Goal: Task Accomplishment & Management: Manage account settings

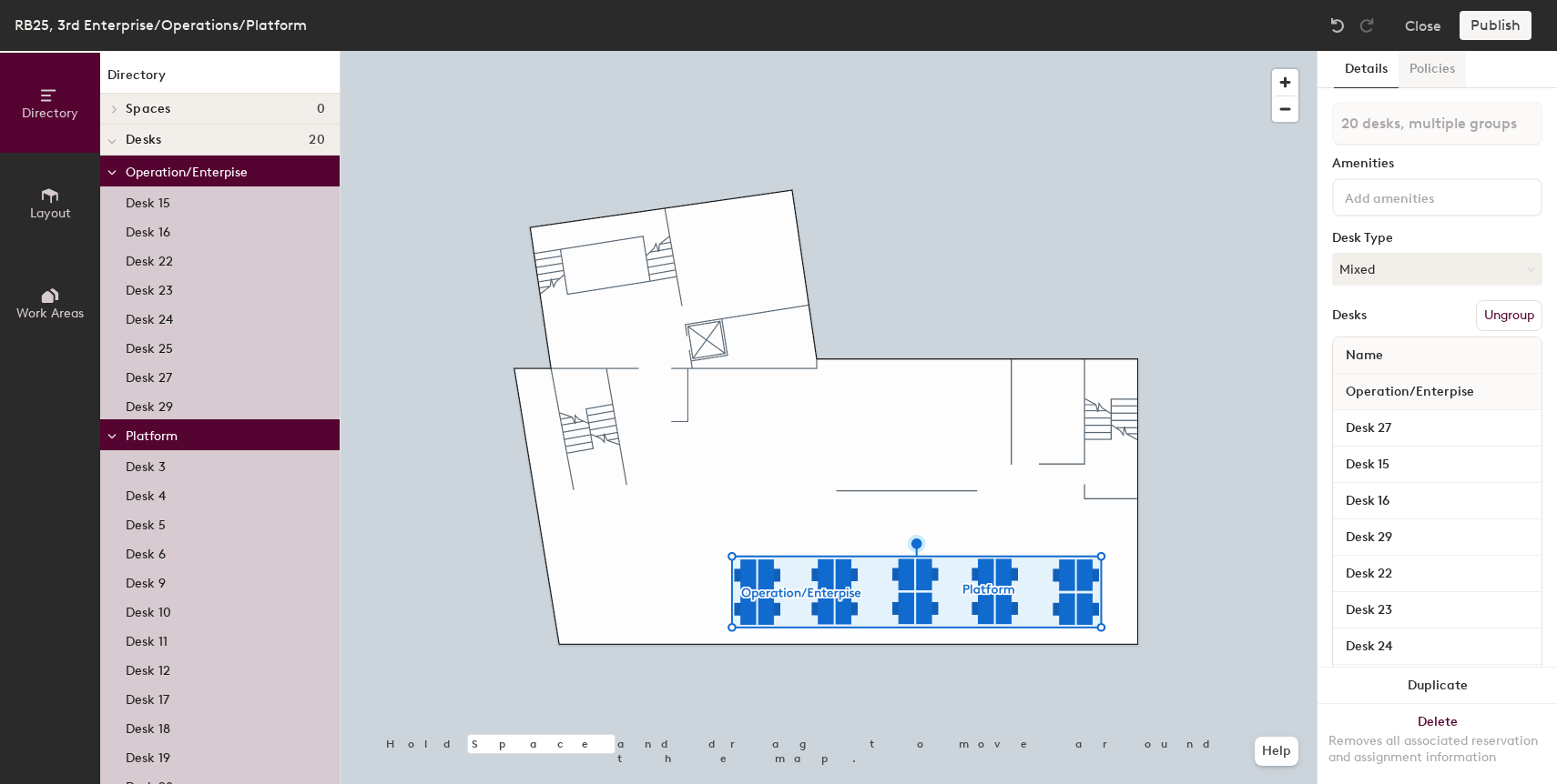
click at [1424, 75] on button "Policies" at bounding box center [1432, 69] width 67 height 37
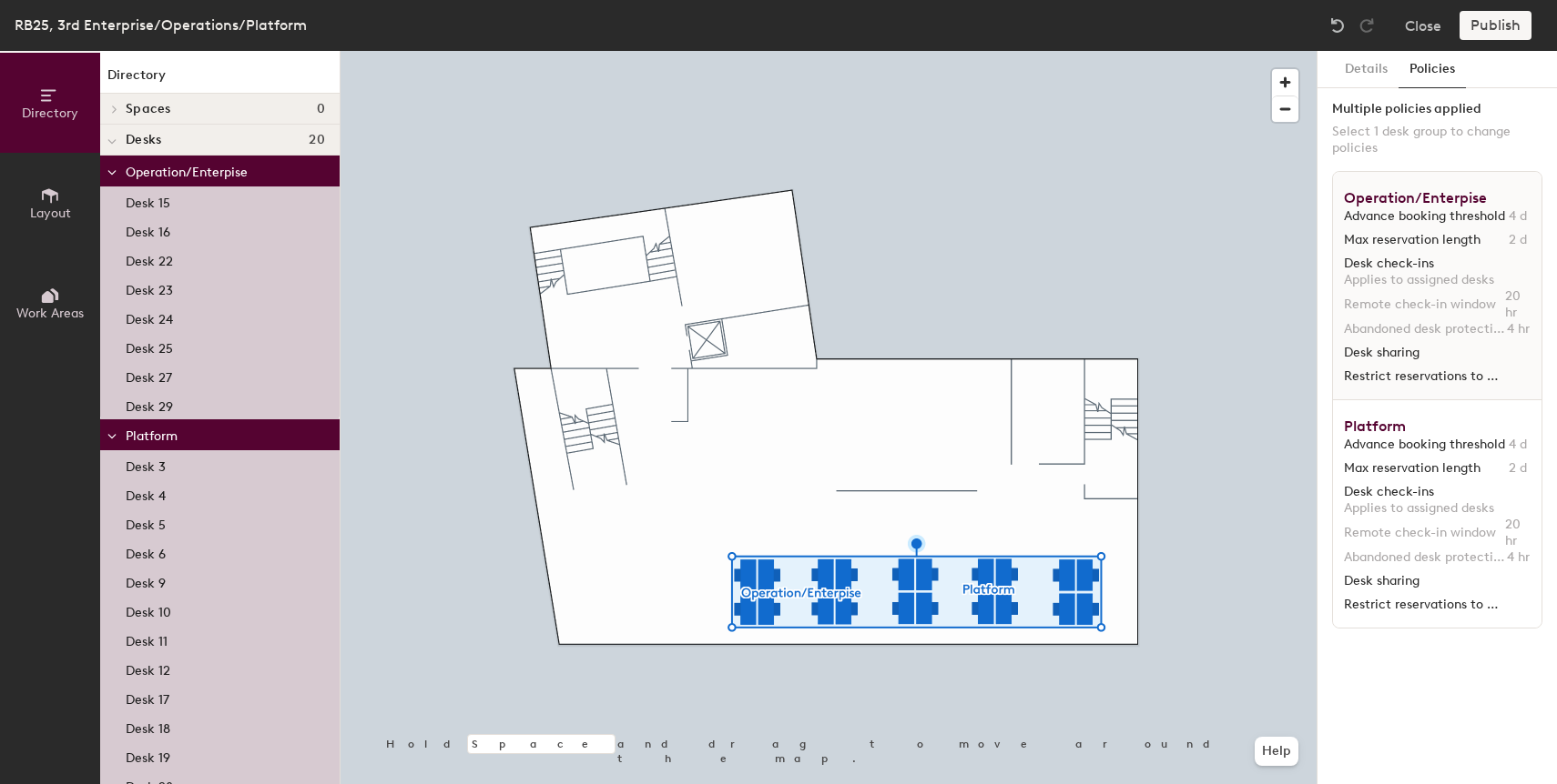
click at [892, 51] on div at bounding box center [828, 51] width 976 height 0
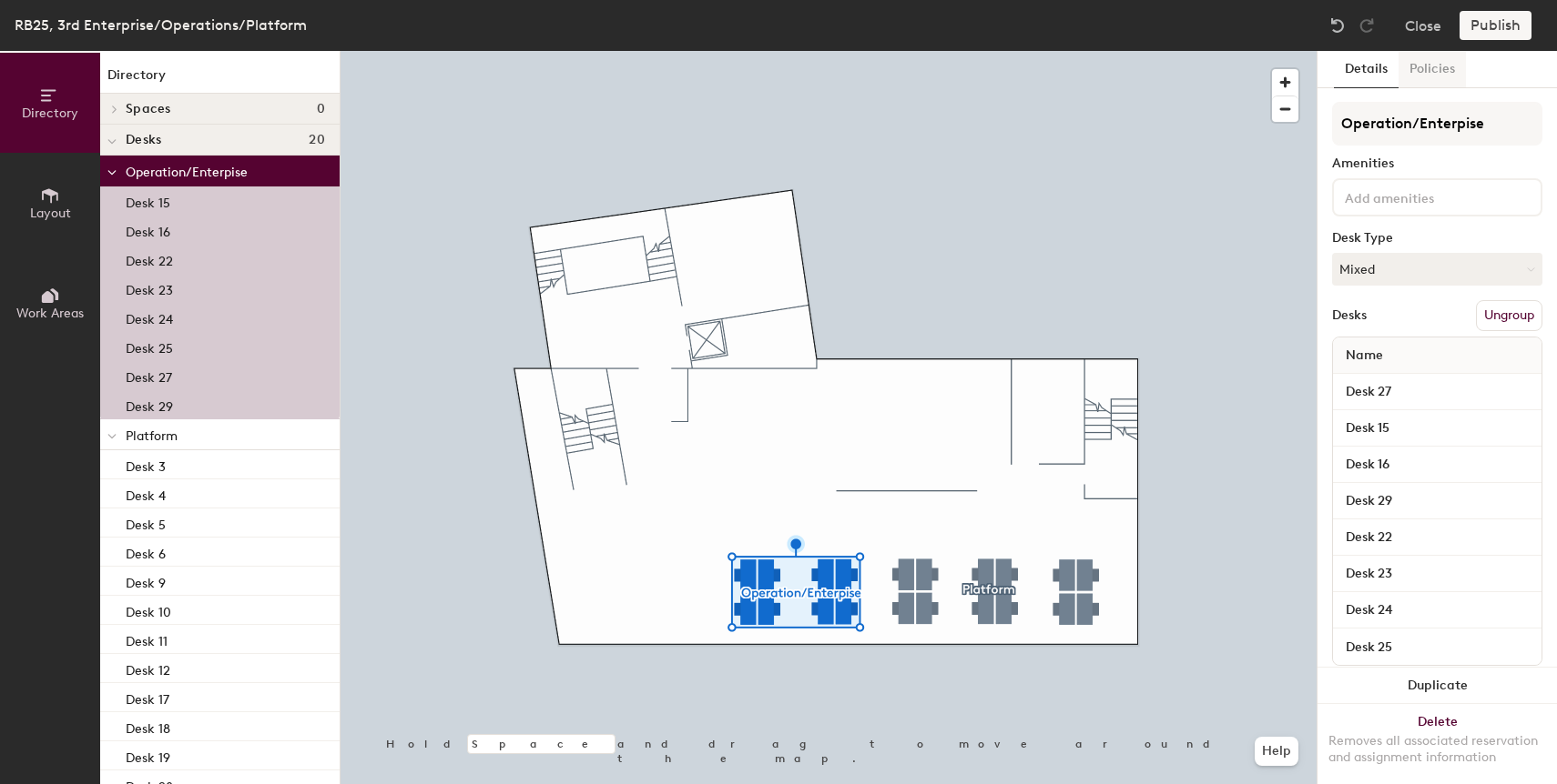
click at [1439, 67] on button "Policies" at bounding box center [1432, 69] width 67 height 37
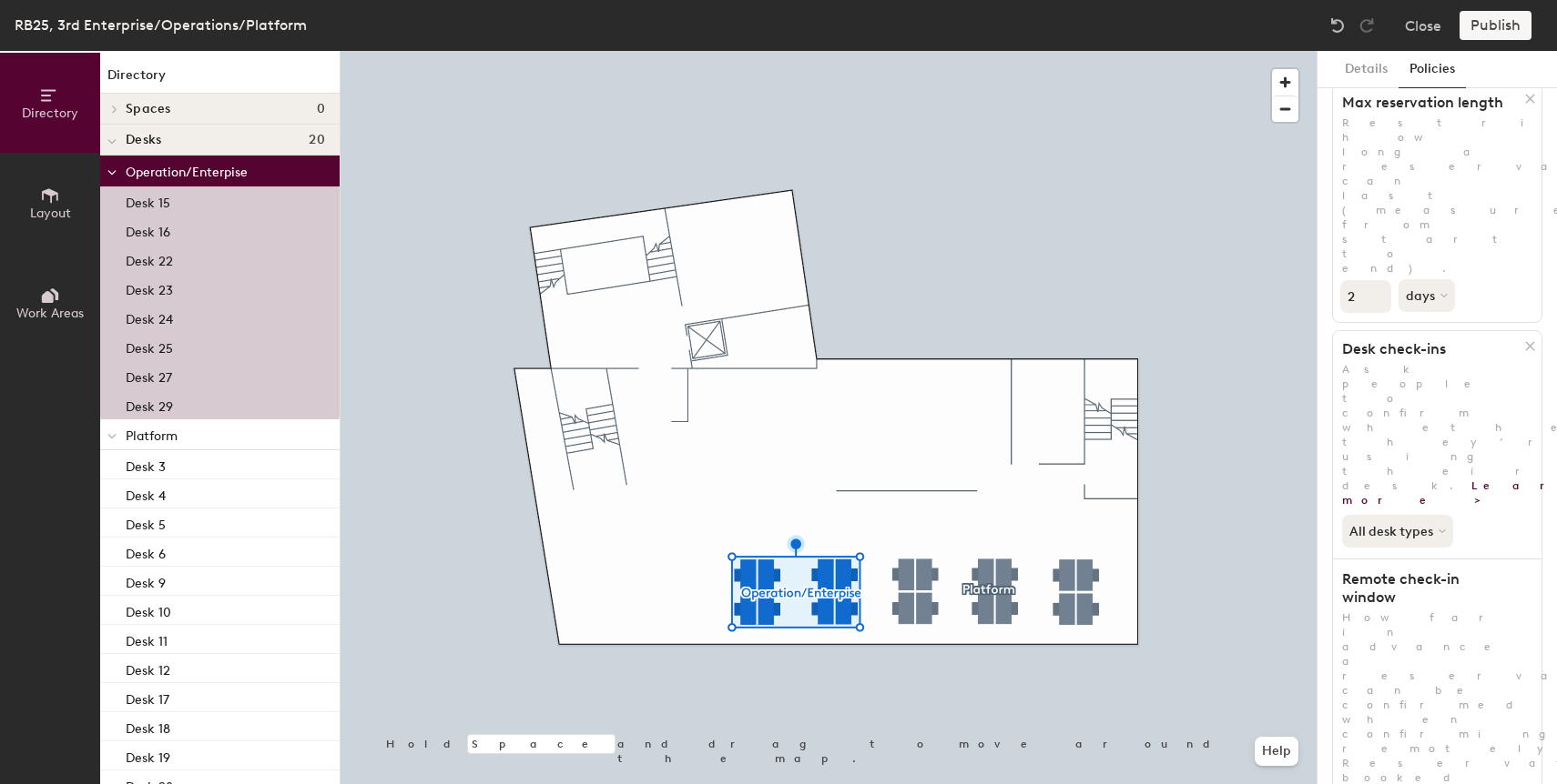
scroll to position [338, 0]
click at [1425, 35] on button "Close" at bounding box center [1423, 25] width 36 height 29
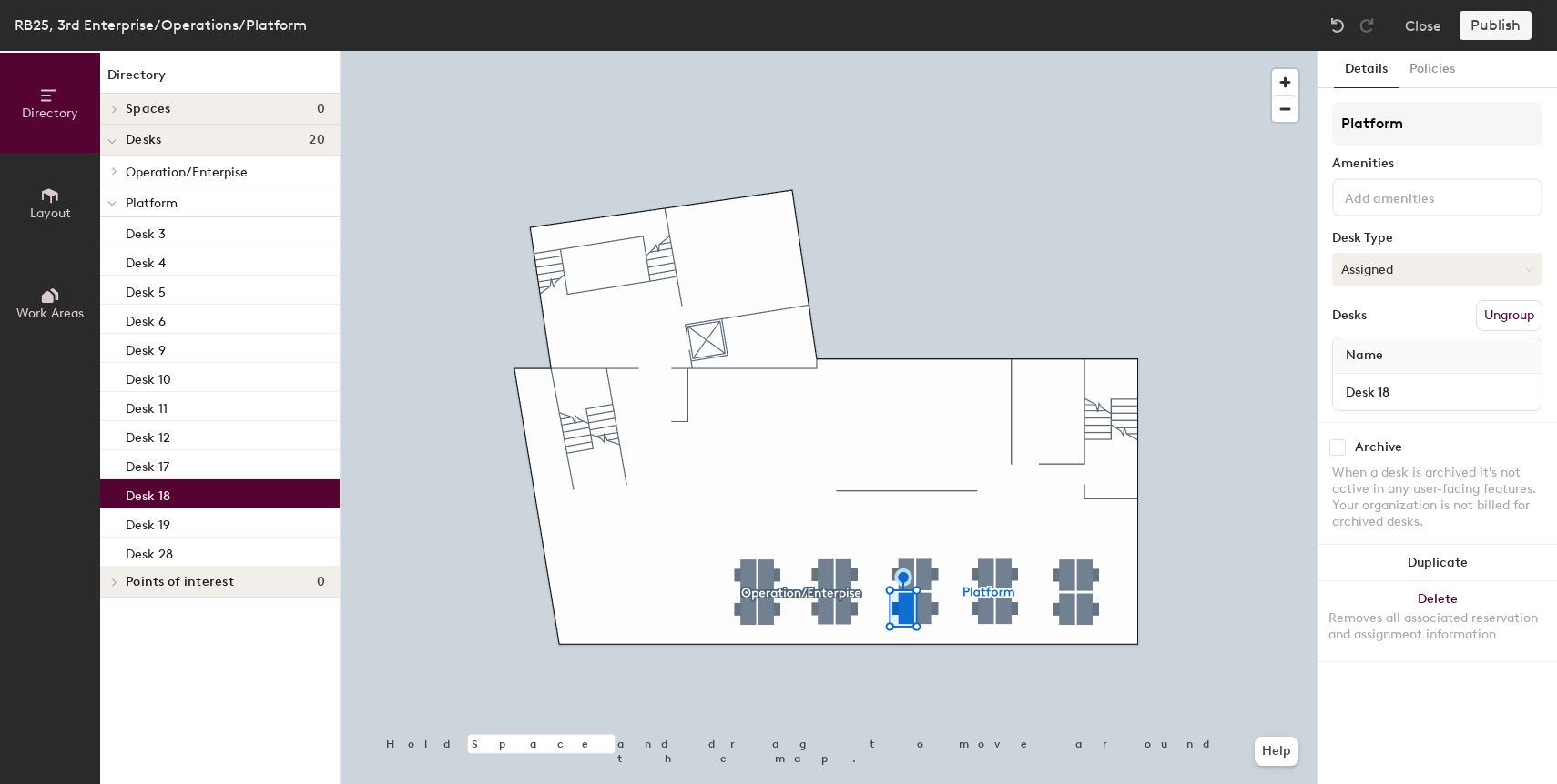
click at [1424, 270] on button "Assigned" at bounding box center [1437, 270] width 210 height 33
click at [1386, 378] on div "Hoteled" at bounding box center [1424, 381] width 182 height 27
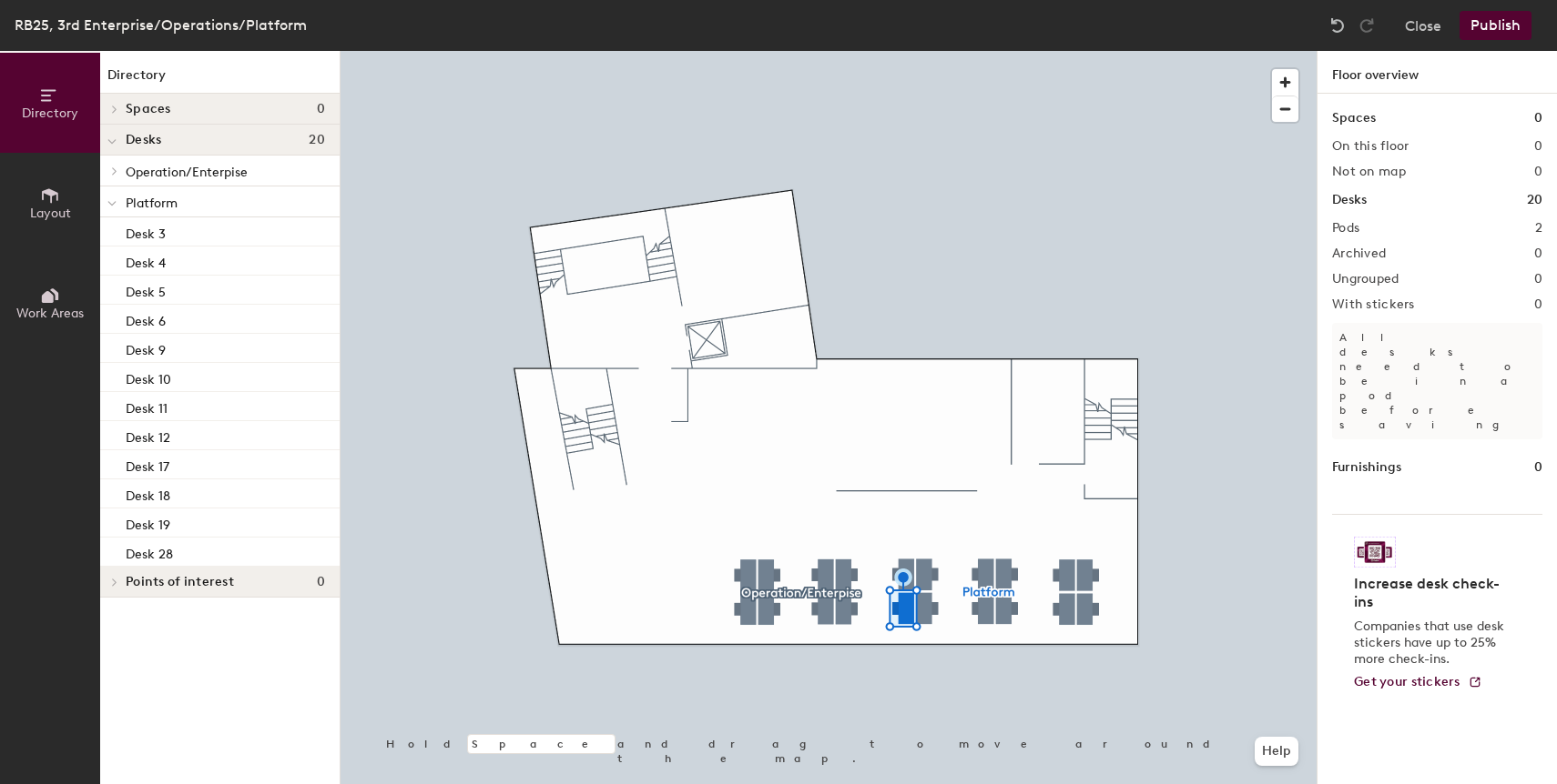
click at [907, 51] on div at bounding box center [828, 51] width 976 height 0
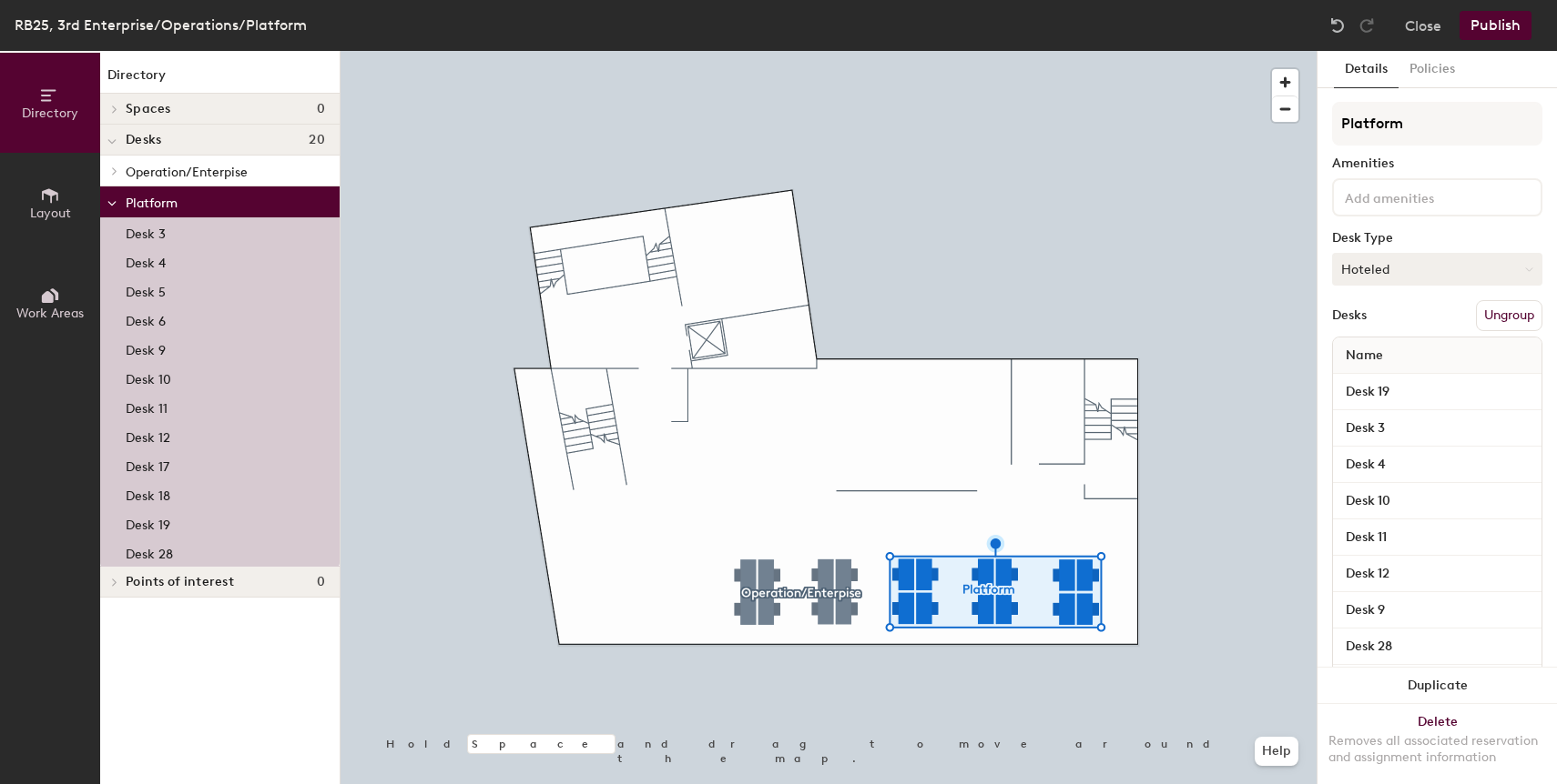
click at [1418, 257] on button "Hoteled" at bounding box center [1437, 270] width 210 height 33
click at [1382, 380] on div "Hoteled" at bounding box center [1424, 381] width 182 height 27
click at [1491, 34] on button "Publish" at bounding box center [1495, 25] width 72 height 29
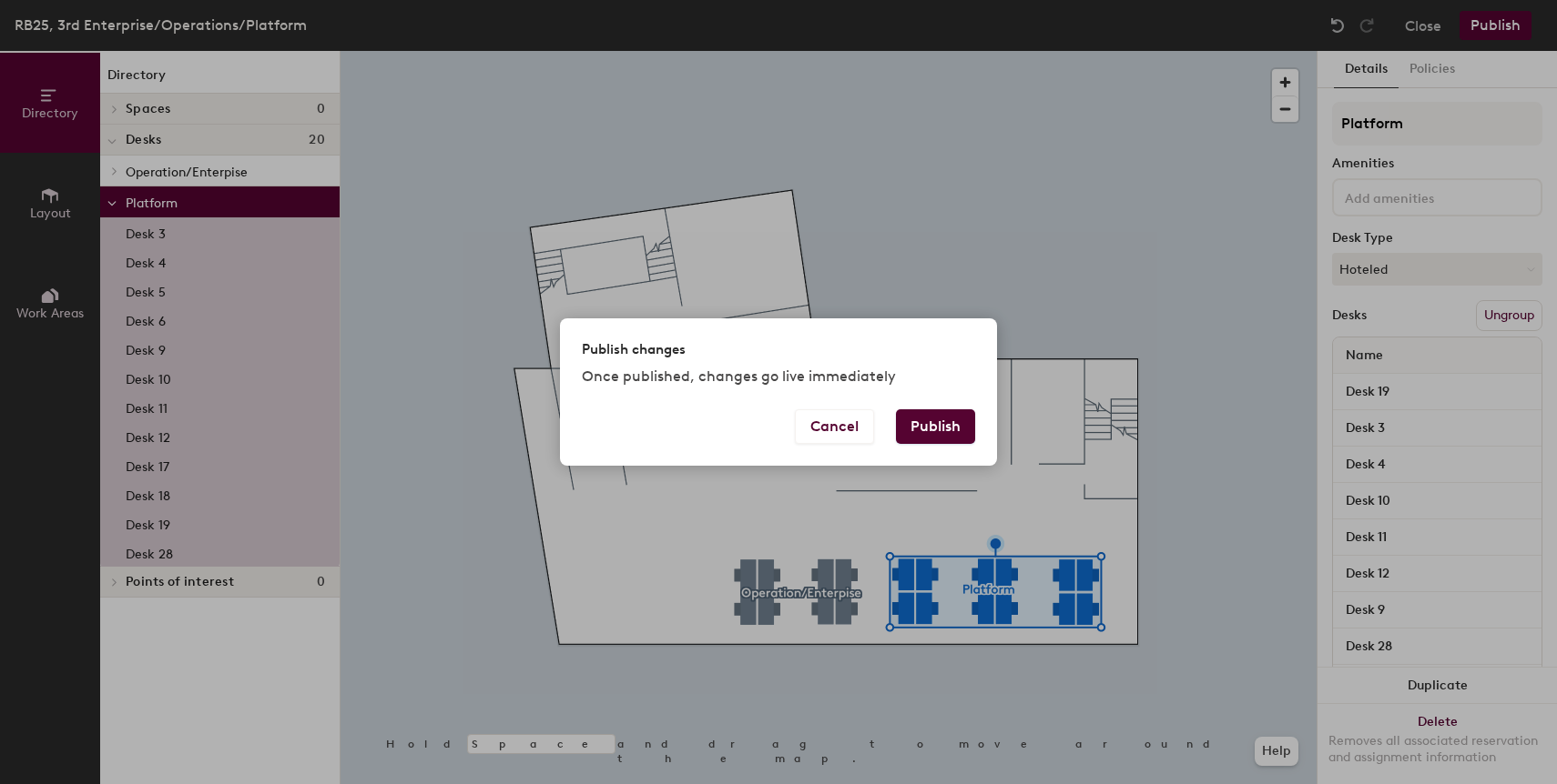
click at [936, 428] on button "Publish" at bounding box center [935, 427] width 79 height 35
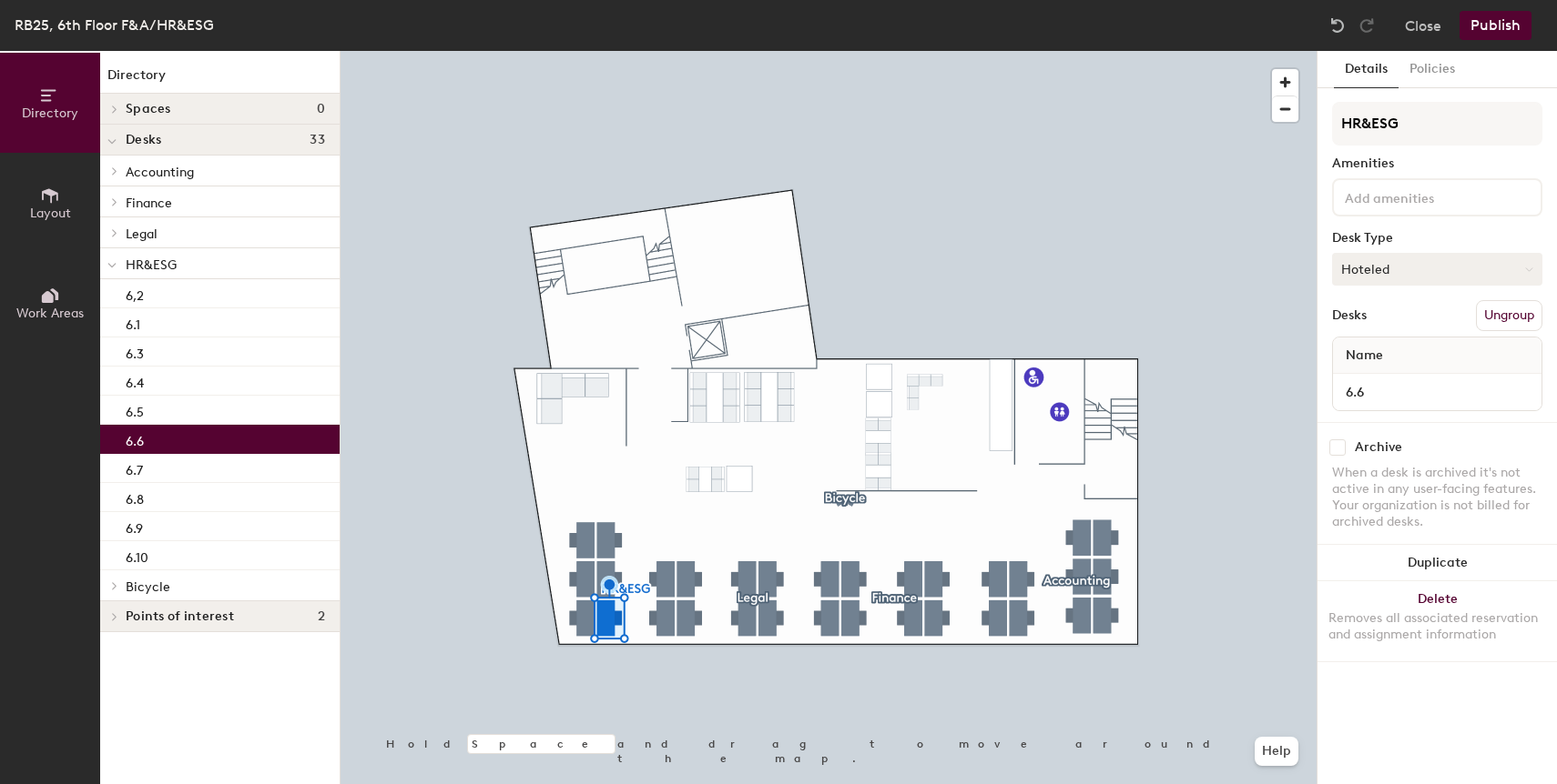
click at [1416, 263] on button "Hoteled" at bounding box center [1437, 270] width 210 height 33
click at [1405, 326] on div "Assigned" at bounding box center [1424, 326] width 182 height 27
click at [1490, 26] on button "Publish" at bounding box center [1495, 25] width 72 height 29
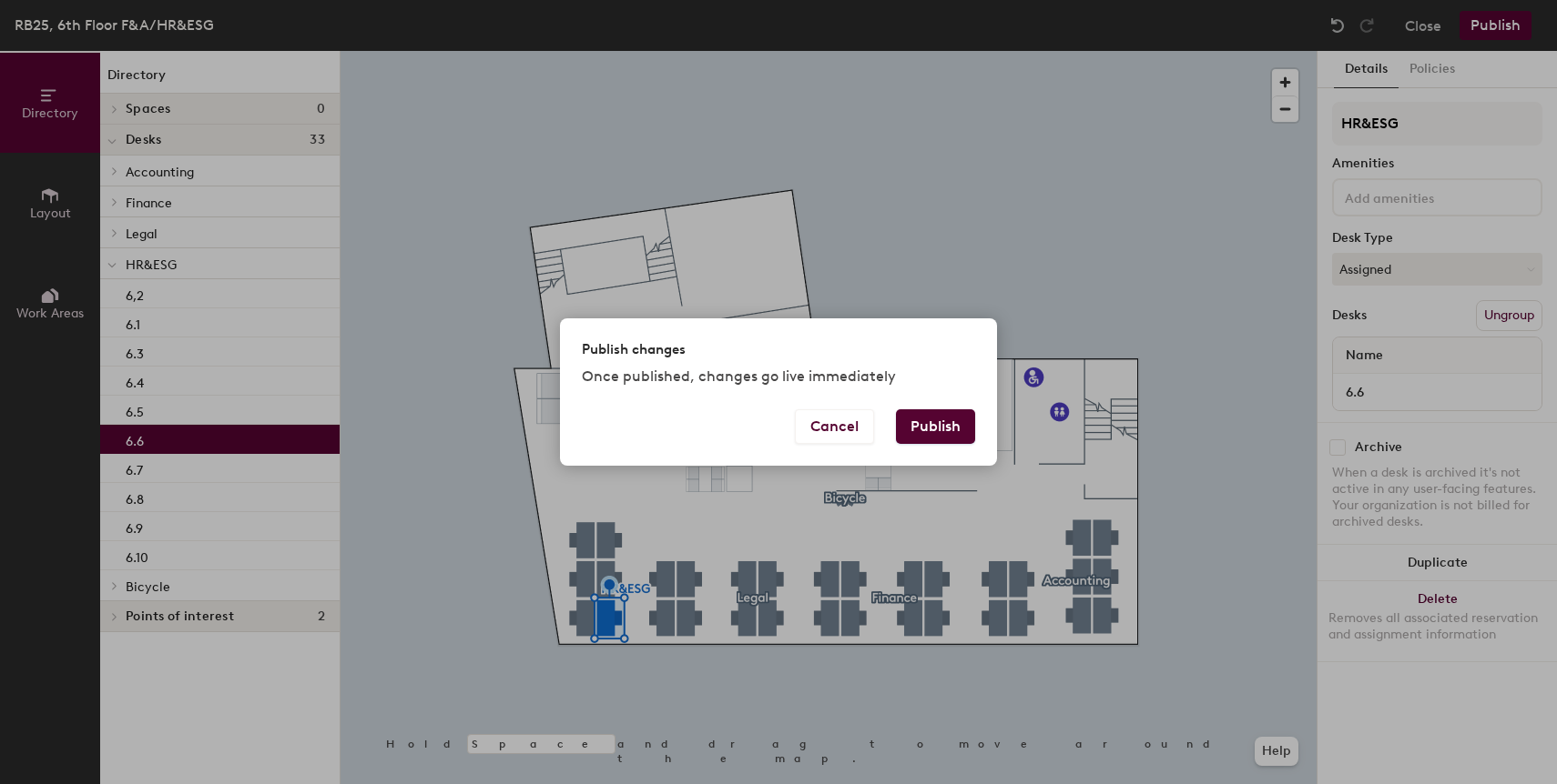
click at [944, 437] on button "Publish" at bounding box center [935, 427] width 79 height 35
